Goal: Check status: Check status

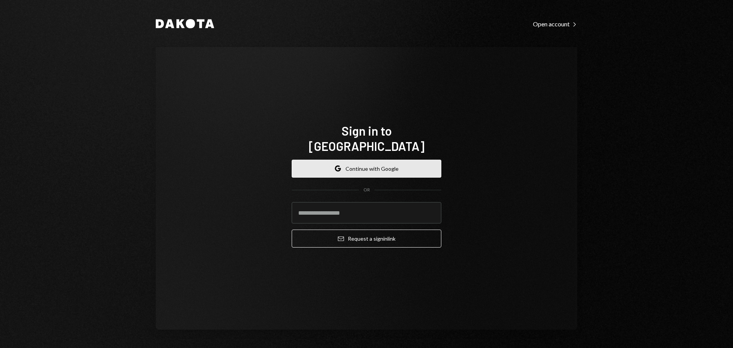
click at [411, 162] on button "Google Continue with Google" at bounding box center [367, 169] width 150 height 18
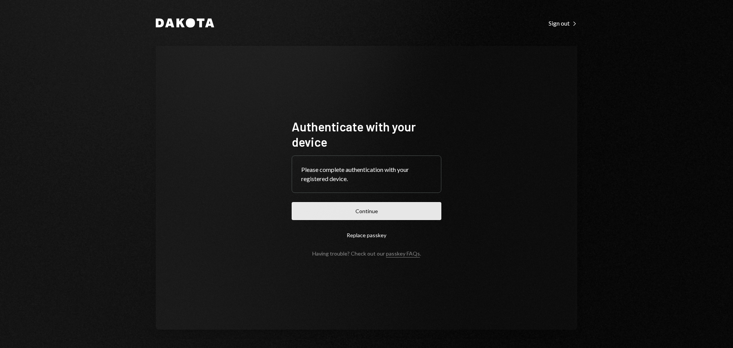
click at [375, 217] on button "Continue" at bounding box center [367, 211] width 150 height 18
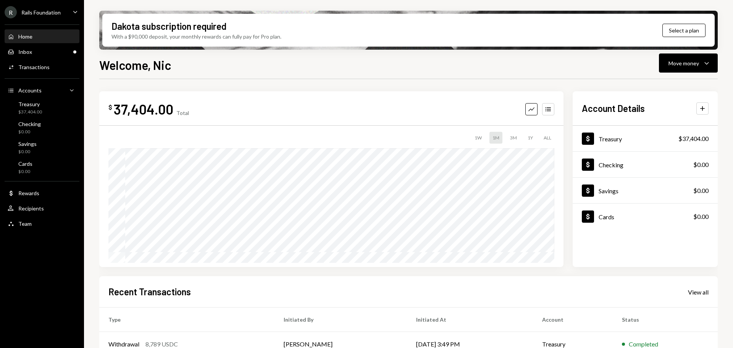
click at [63, 9] on div "R Rails Foundation Caret Down" at bounding box center [42, 12] width 84 height 12
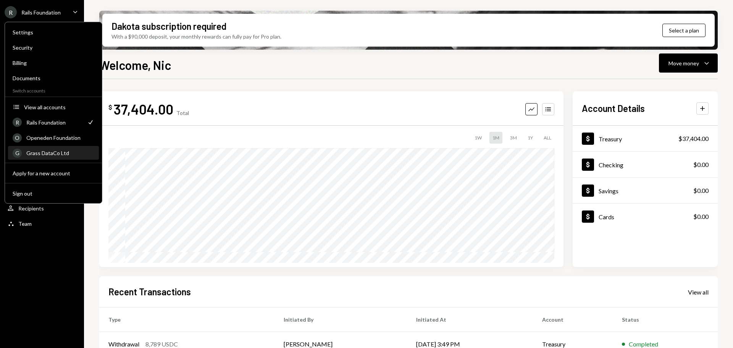
click at [54, 151] on div "Grass DataCo Ltd" at bounding box center [60, 153] width 68 height 6
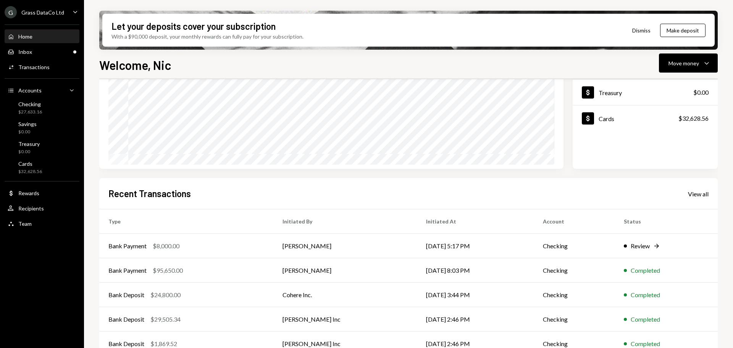
scroll to position [113, 0]
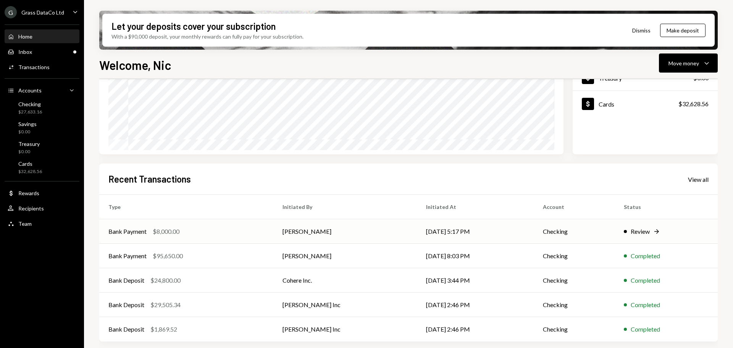
click at [487, 233] on td "[DATE] 5:17 PM" at bounding box center [475, 231] width 117 height 24
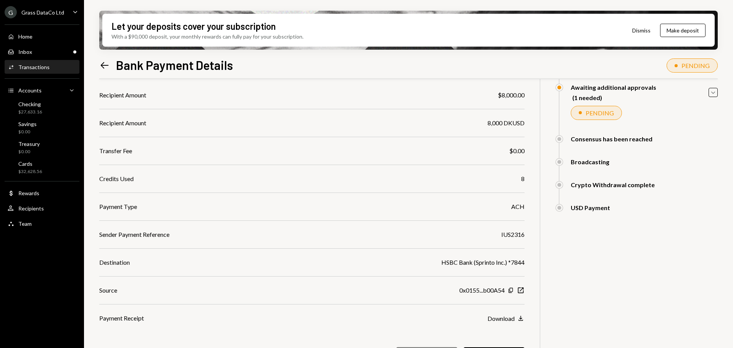
scroll to position [100, 0]
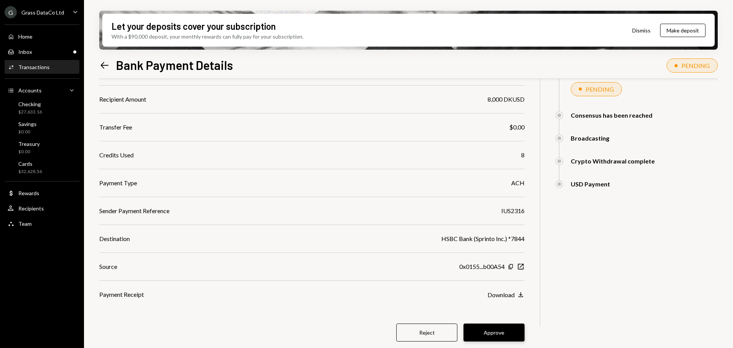
click at [492, 333] on button "Approve" at bounding box center [494, 333] width 61 height 18
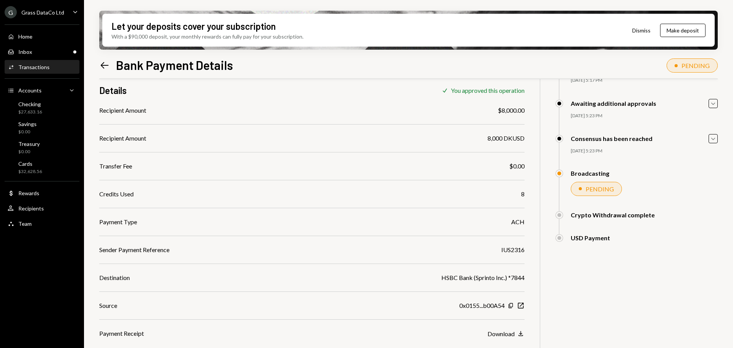
scroll to position [61, 0]
click at [51, 68] on div "Activities Transactions" at bounding box center [42, 67] width 69 height 7
